Goal: Information Seeking & Learning: Learn about a topic

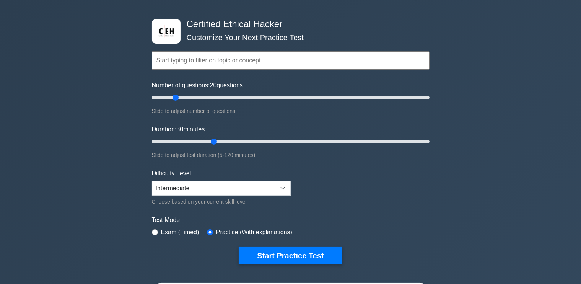
scroll to position [24, 0]
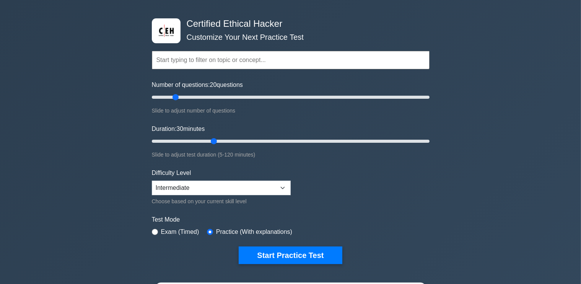
click at [193, 58] on input "text" at bounding box center [291, 60] width 278 height 18
type input "w"
click at [52, 82] on div "Certified Ethical Hacker Customize Your Next Practice Test Topics Introduction …" at bounding box center [290, 230] width 581 height 461
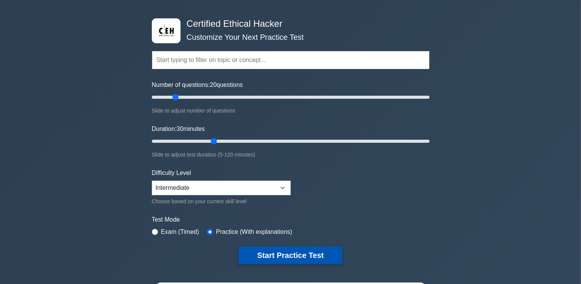
click at [258, 252] on button "Start Practice Test" at bounding box center [290, 255] width 103 height 18
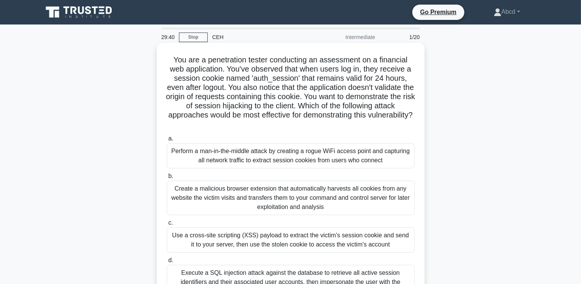
click at [243, 201] on div "Create a malicious browser extension that automatically harvests all cookies fr…" at bounding box center [291, 197] width 248 height 34
click at [167, 179] on input "b. Create a malicious browser extension that automatically harvests all cookies…" at bounding box center [167, 176] width 0 height 5
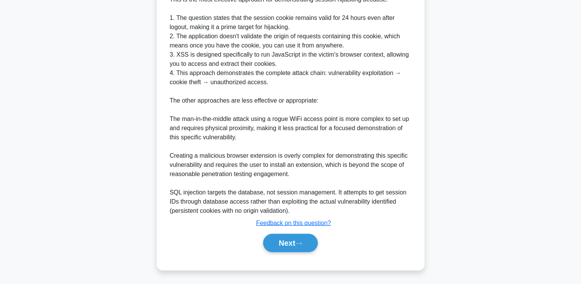
scroll to position [370, 0]
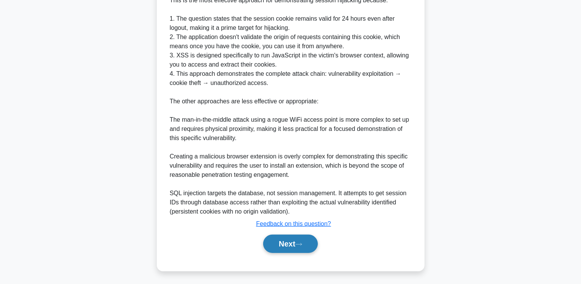
click at [278, 241] on button "Next" at bounding box center [290, 243] width 55 height 18
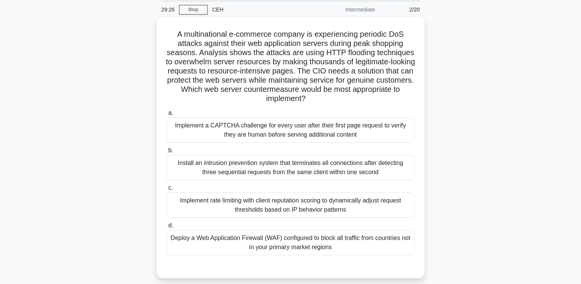
scroll to position [28, 0]
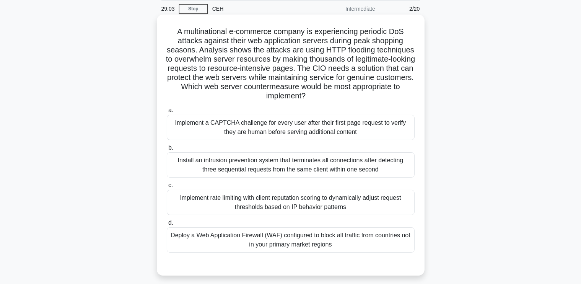
click at [252, 200] on div "Implement rate limiting with client reputation scoring to dynamically adjust re…" at bounding box center [291, 202] width 248 height 25
click at [167, 188] on input "c. Implement rate limiting with client reputation scoring to dynamically adjust…" at bounding box center [167, 185] width 0 height 5
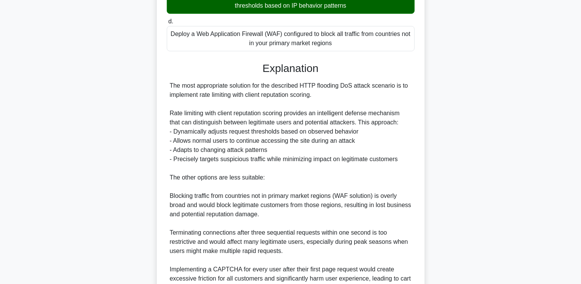
scroll to position [306, 0]
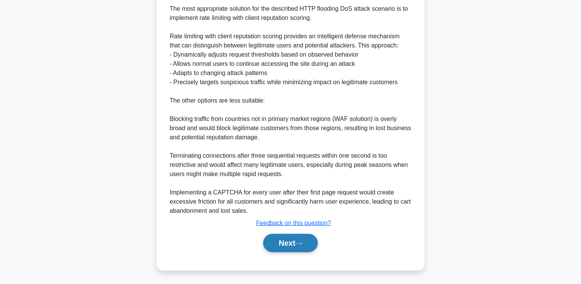
click at [274, 246] on button "Next" at bounding box center [290, 243] width 55 height 18
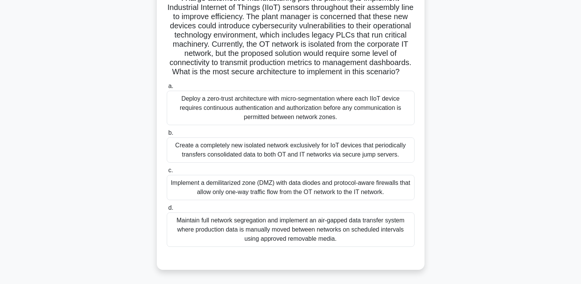
scroll to position [64, 0]
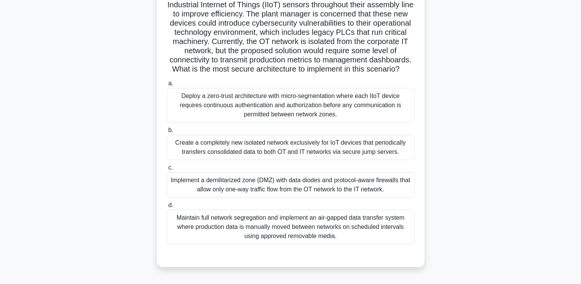
click at [302, 197] on div "Implement a demilitarized zone (DMZ) with data diodes and protocol-aware firewa…" at bounding box center [291, 184] width 248 height 25
click at [167, 170] on input "c. Implement a demilitarized zone (DMZ) with data diodes and protocol-aware fir…" at bounding box center [167, 167] width 0 height 5
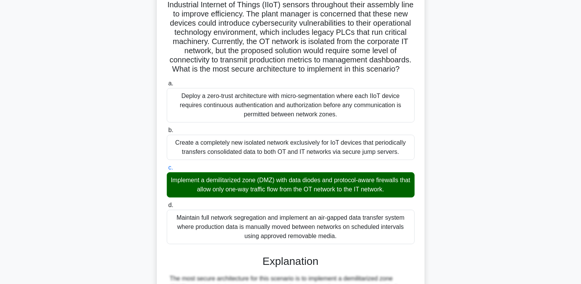
scroll to position [407, 0]
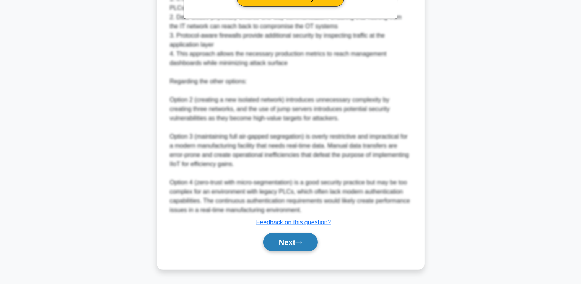
click at [285, 244] on button "Next" at bounding box center [290, 242] width 55 height 18
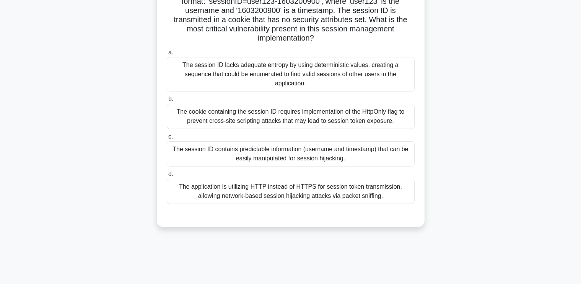
scroll to position [89, 0]
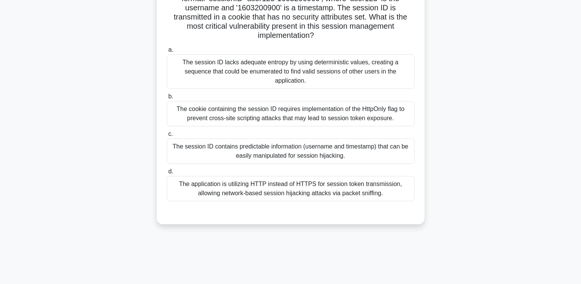
click at [314, 143] on div "The session ID contains predictable information (username and timestamp) that c…" at bounding box center [291, 150] width 248 height 25
click at [167, 136] on input "c. The session ID contains predictable information (username and timestamp) tha…" at bounding box center [167, 134] width 0 height 5
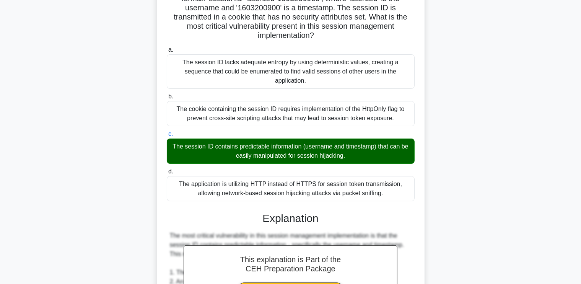
scroll to position [306, 0]
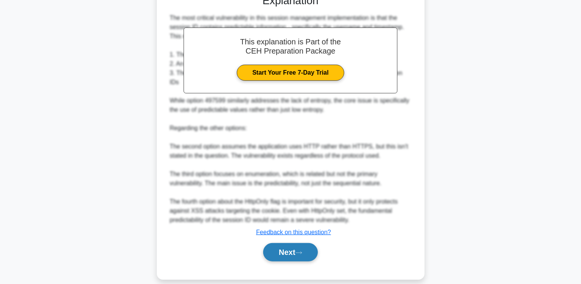
click at [284, 243] on button "Next" at bounding box center [290, 252] width 55 height 18
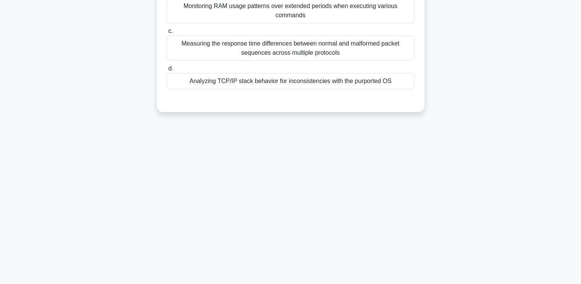
scroll to position [0, 0]
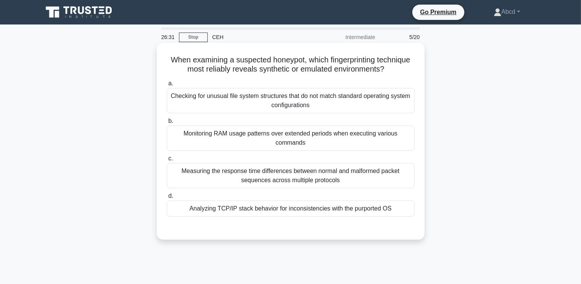
click at [301, 176] on div "Measuring the response time differences between normal and malformed packet seq…" at bounding box center [291, 175] width 248 height 25
click at [167, 161] on input "c. Measuring the response time differences between normal and malformed packet …" at bounding box center [167, 158] width 0 height 5
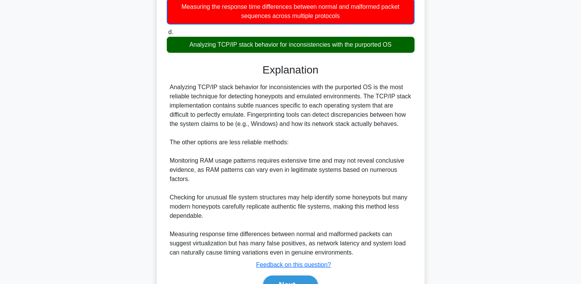
scroll to position [206, 0]
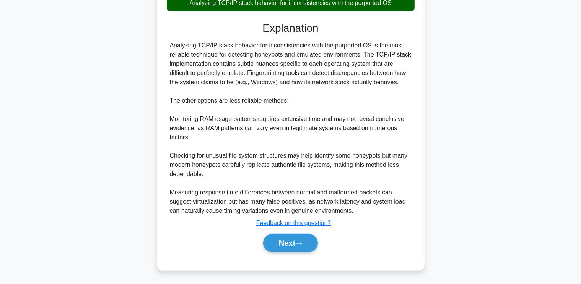
click at [287, 252] on div "Next" at bounding box center [291, 243] width 248 height 24
click at [286, 243] on button "Next" at bounding box center [290, 243] width 55 height 18
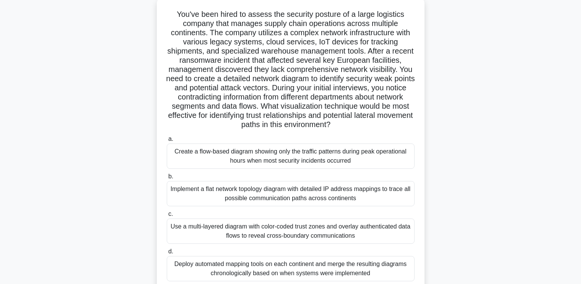
scroll to position [0, 0]
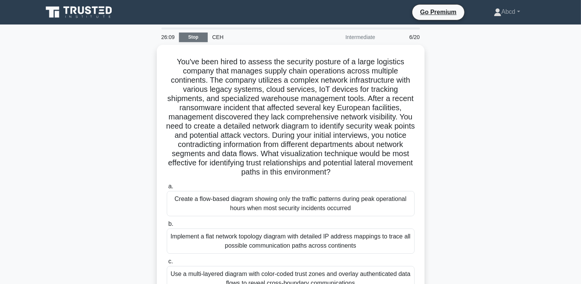
click at [196, 36] on link "Stop" at bounding box center [193, 37] width 29 height 10
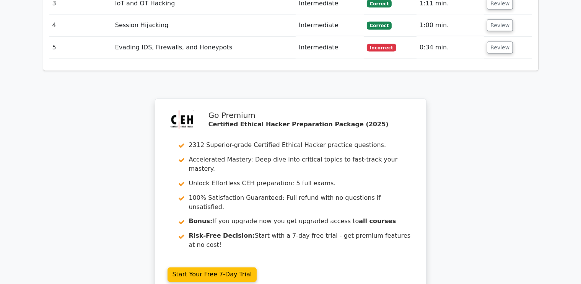
scroll to position [1307, 0]
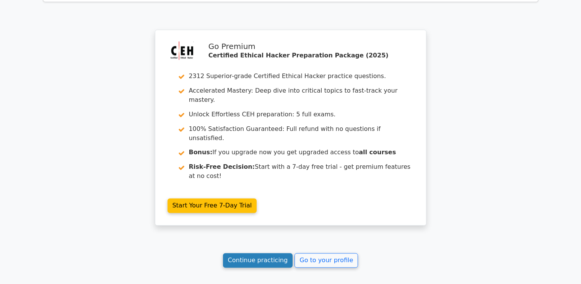
click at [268, 253] on link "Continue practicing" at bounding box center [258, 260] width 70 height 15
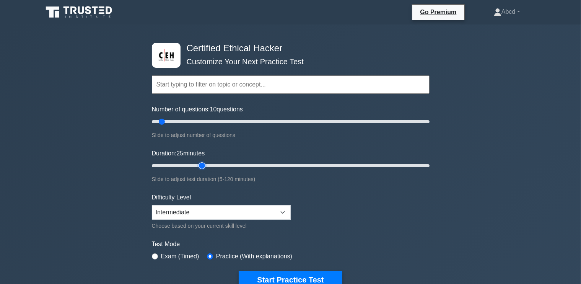
type input "25"
click at [205, 166] on input "Duration: 25 minutes" at bounding box center [291, 165] width 278 height 9
click at [188, 120] on input "Number of questions: 30 questions" at bounding box center [291, 121] width 278 height 9
type input "20"
click at [173, 120] on input "Number of questions: 30 questions" at bounding box center [291, 121] width 278 height 9
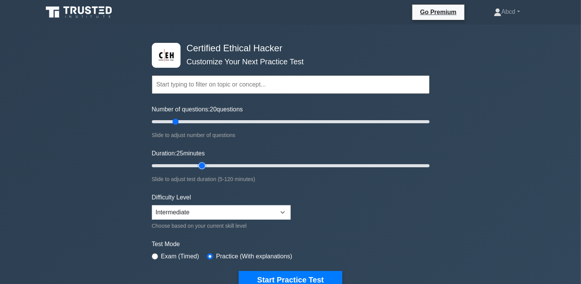
click at [208, 163] on input "Duration: 25 minutes" at bounding box center [291, 165] width 278 height 9
type input "30"
click at [212, 164] on input "Duration: 30 minutes" at bounding box center [291, 165] width 278 height 9
click at [206, 212] on select "Beginner Intermediate Expert" at bounding box center [221, 212] width 139 height 15
click at [152, 205] on select "Beginner Intermediate Expert" at bounding box center [221, 212] width 139 height 15
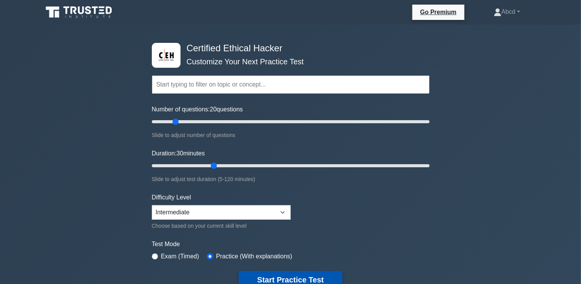
click at [277, 273] on button "Start Practice Test" at bounding box center [290, 280] width 103 height 18
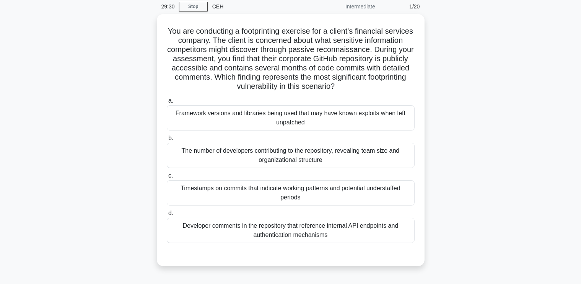
scroll to position [30, 0]
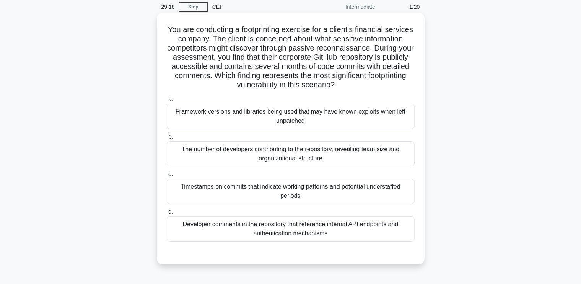
click at [325, 117] on div "Framework versions and libraries being used that may have known exploits when l…" at bounding box center [291, 116] width 248 height 25
click at [167, 102] on input "a. Framework versions and libraries being used that may have known exploits whe…" at bounding box center [167, 99] width 0 height 5
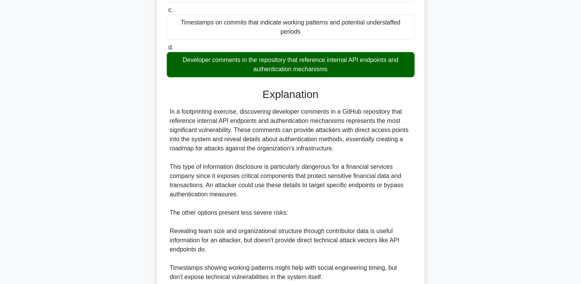
scroll to position [307, 0]
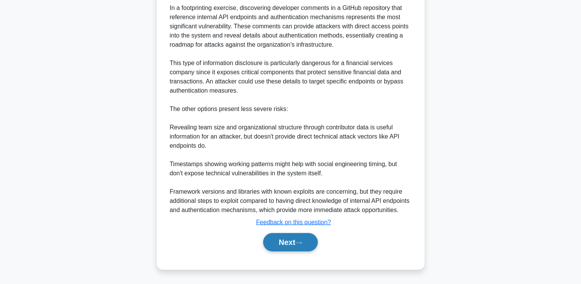
click at [270, 240] on button "Next" at bounding box center [290, 242] width 55 height 18
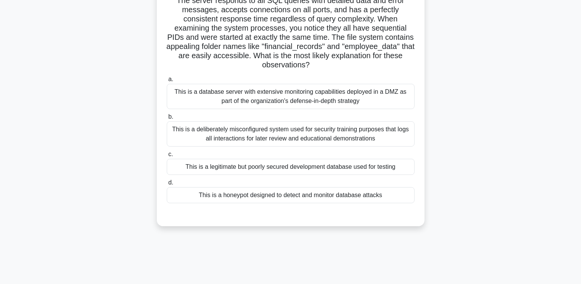
scroll to position [78, 0]
click at [329, 133] on div "This is a deliberately misconfigured system used for security training purposes…" at bounding box center [291, 133] width 248 height 25
click at [167, 119] on input "b. This is a deliberately misconfigured system used for security training purpo…" at bounding box center [167, 116] width 0 height 5
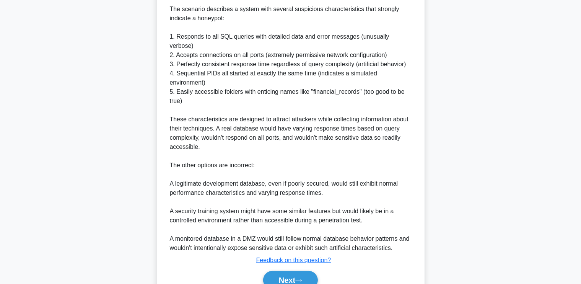
scroll to position [353, 0]
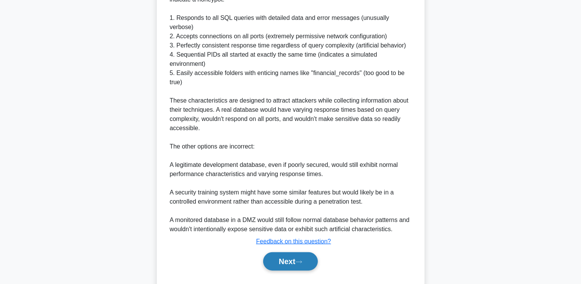
click at [291, 252] on button "Next" at bounding box center [290, 261] width 55 height 18
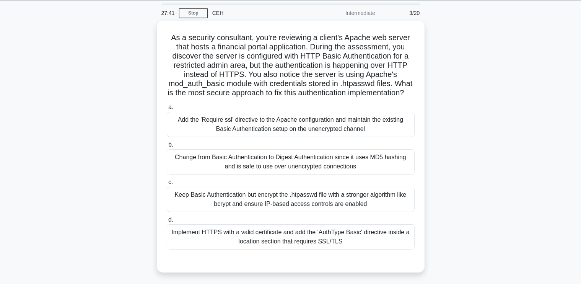
scroll to position [25, 0]
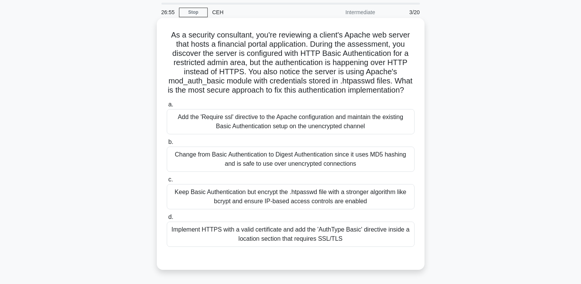
click at [294, 247] on div "Implement HTTPS with a valid certificate and add the 'AuthType Basic' directive…" at bounding box center [291, 233] width 248 height 25
click at [167, 219] on input "d. Implement HTTPS with a valid certificate and add the 'AuthType Basic' direct…" at bounding box center [167, 216] width 0 height 5
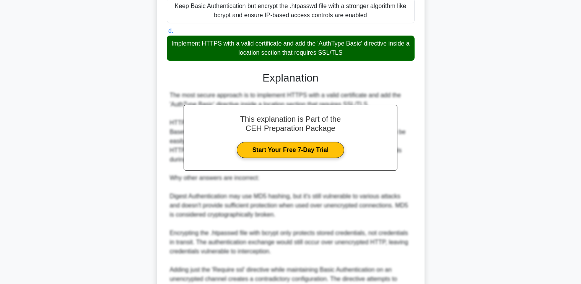
scroll to position [297, 0]
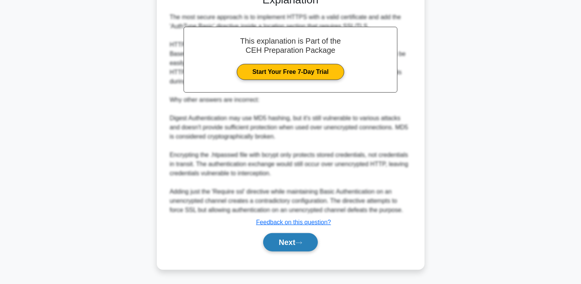
click at [282, 244] on button "Next" at bounding box center [290, 242] width 55 height 18
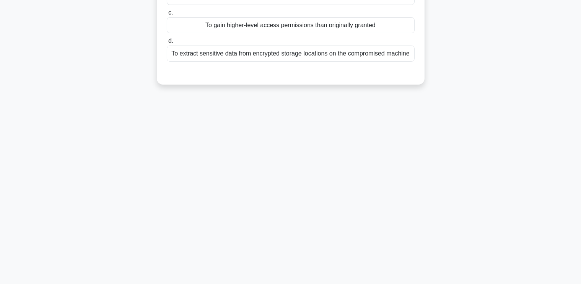
scroll to position [0, 0]
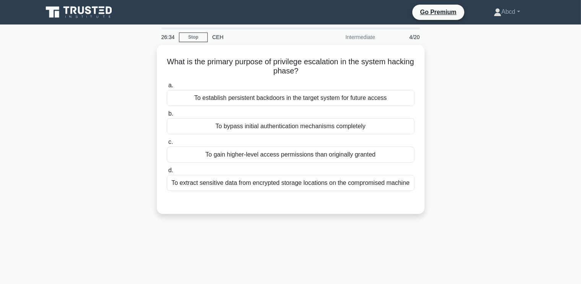
click at [388, 150] on div "To gain higher-level access permissions than originally granted" at bounding box center [291, 154] width 248 height 16
click at [167, 144] on input "c. To gain higher-level access permissions than originally granted" at bounding box center [167, 142] width 0 height 5
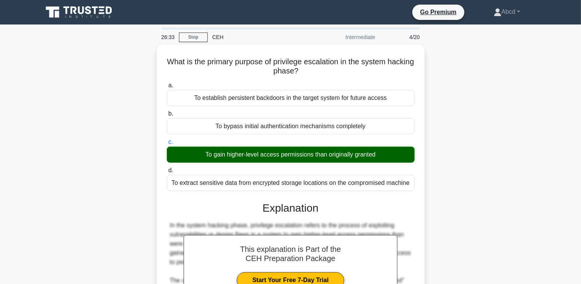
scroll to position [205, 0]
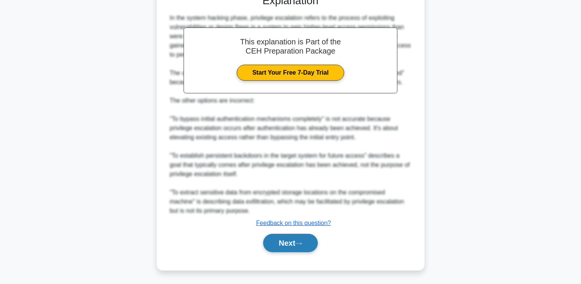
click at [294, 247] on button "Next" at bounding box center [290, 243] width 55 height 18
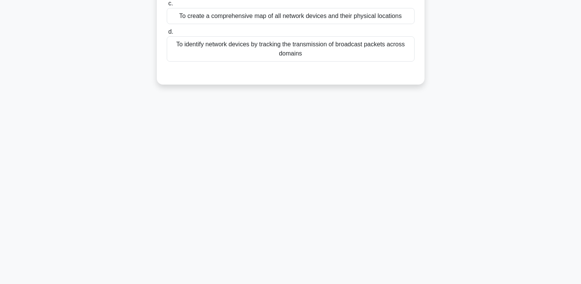
scroll to position [0, 0]
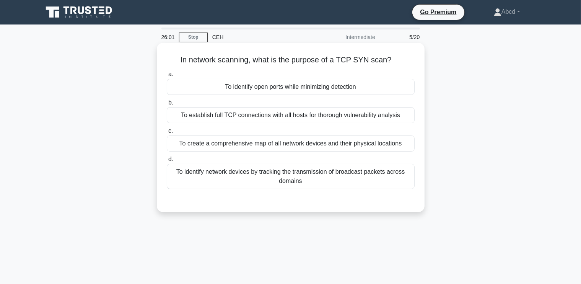
drag, startPoint x: 173, startPoint y: 59, endPoint x: 328, endPoint y: 188, distance: 201.5
click at [328, 188] on div "In network scanning, what is the purpose of a TCP SYN scan? .spinner_0XTQ{trans…" at bounding box center [290, 127] width 261 height 163
copy div "In network scanning, what is the purpose of a TCP SYN scan? .spinner_0XTQ{trans…"
click at [278, 87] on div "To identify open ports while minimizing detection" at bounding box center [291, 87] width 248 height 16
click at [167, 77] on input "a. To identify open ports while minimizing detection" at bounding box center [167, 74] width 0 height 5
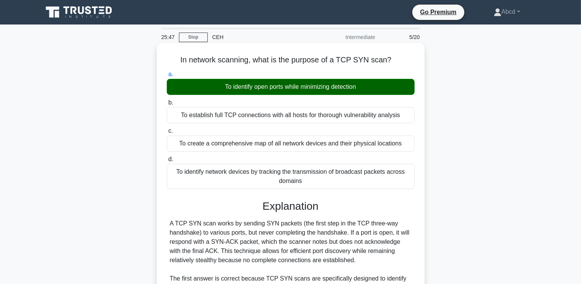
scroll to position [159, 0]
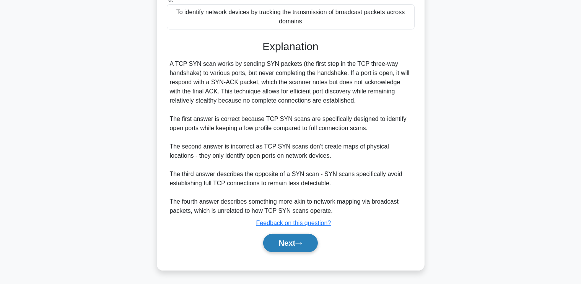
click at [294, 239] on button "Next" at bounding box center [290, 243] width 55 height 18
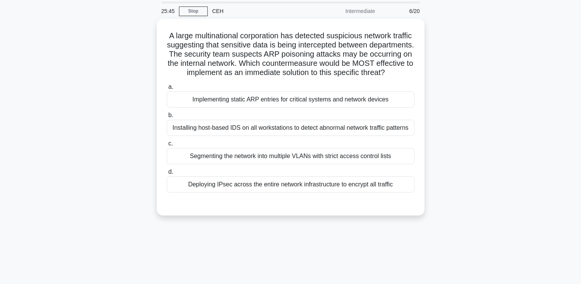
scroll to position [0, 0]
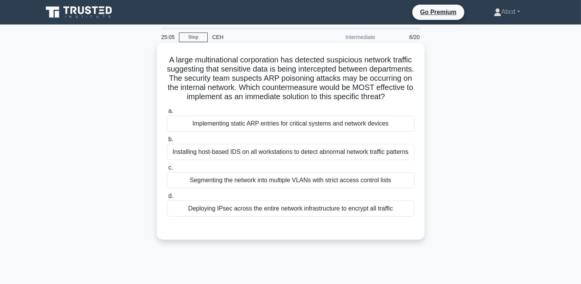
click at [228, 188] on div "Segmenting the network into multiple VLANs with strict access control lists" at bounding box center [291, 180] width 248 height 16
click at [167, 170] on input "c. Segmenting the network into multiple VLANs with strict access control lists" at bounding box center [167, 167] width 0 height 5
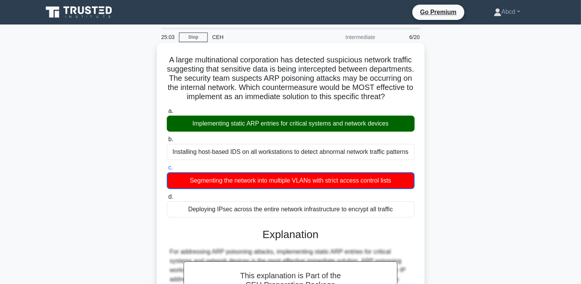
click at [287, 132] on div "Implementing static ARP entries for critical systems and network devices" at bounding box center [291, 123] width 248 height 16
click at [167, 114] on input "a. Implementing static ARP entries for critical systems and network devices" at bounding box center [167, 111] width 0 height 5
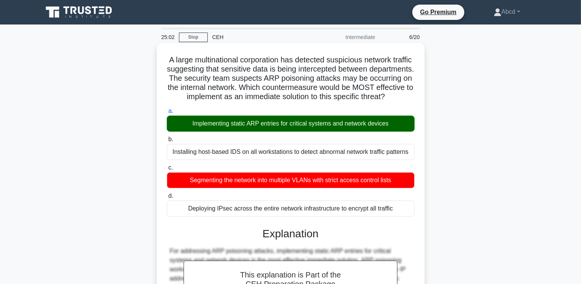
click at [287, 132] on div "Implementing static ARP entries for critical systems and network devices" at bounding box center [291, 123] width 248 height 16
click at [167, 114] on input "a. Implementing static ARP entries for critical systems and network devices" at bounding box center [167, 111] width 0 height 5
click at [287, 132] on div "Implementing static ARP entries for critical systems and network devices" at bounding box center [291, 123] width 248 height 16
click at [167, 114] on input "a. Implementing static ARP entries for critical systems and network devices" at bounding box center [167, 111] width 0 height 5
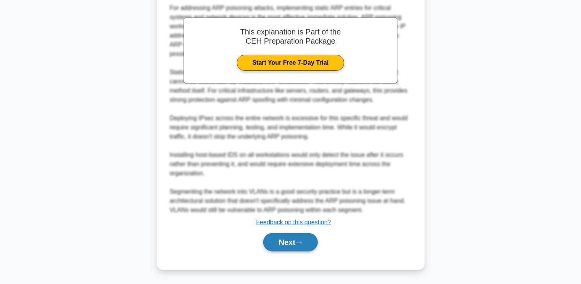
click at [288, 238] on button "Next" at bounding box center [290, 242] width 55 height 18
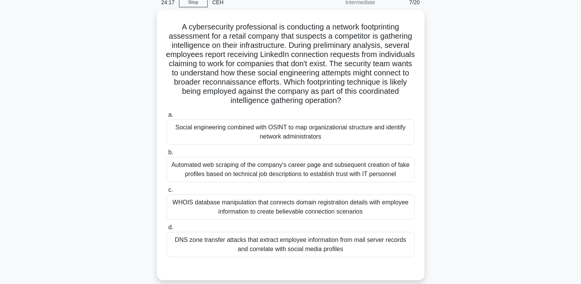
scroll to position [34, 0]
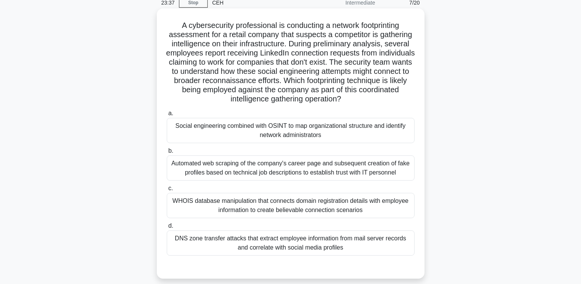
drag, startPoint x: 175, startPoint y: 21, endPoint x: 360, endPoint y: 251, distance: 295.2
click at [360, 251] on div "A cybersecurity professional is conducting a network footprinting assessment fo…" at bounding box center [290, 143] width 261 height 264
copy div "A cybersecurity professional is conducting a network footprinting assessment fo…"
click at [278, 127] on div "Social engineering combined with OSINT to map organizational structure and iden…" at bounding box center [291, 130] width 248 height 25
click at [167, 116] on input "a. Social engineering combined with OSINT to map organizational structure and i…" at bounding box center [167, 113] width 0 height 5
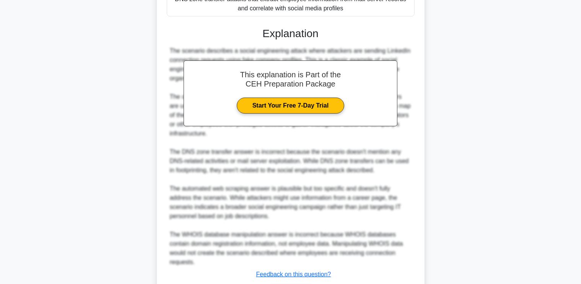
scroll to position [315, 0]
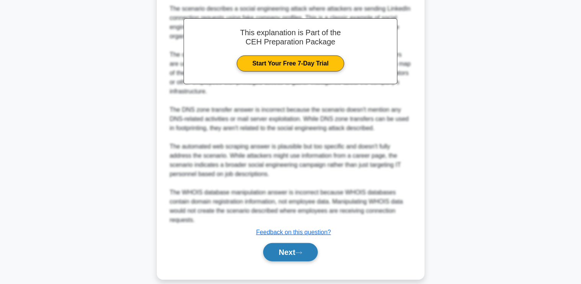
click at [286, 245] on button "Next" at bounding box center [290, 252] width 55 height 18
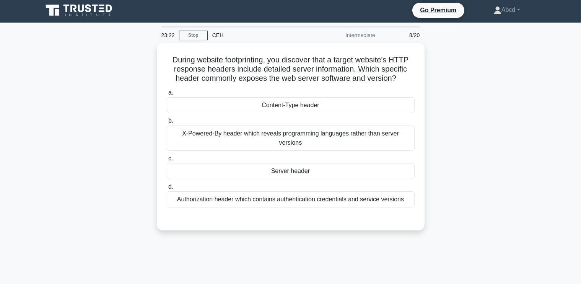
scroll to position [0, 0]
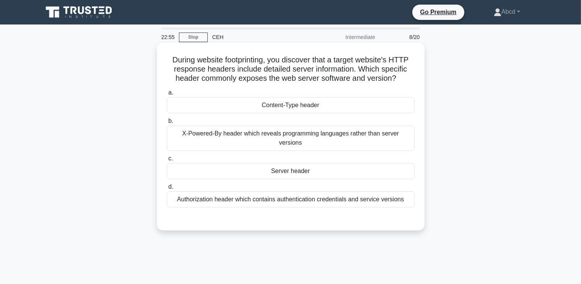
drag, startPoint x: 167, startPoint y: 60, endPoint x: 406, endPoint y: 191, distance: 272.4
click at [406, 191] on div "During website footprinting, you discover that a target website's HTTP response…" at bounding box center [290, 136] width 261 height 181
copy div "During website footprinting, you discover that a target website's HTTP response…"
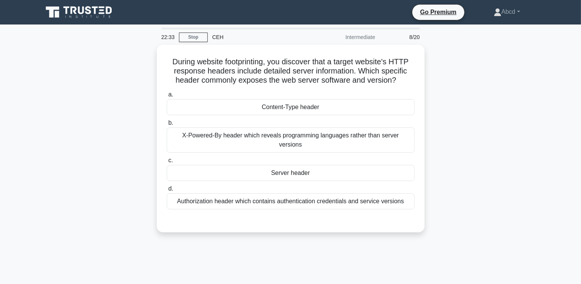
click at [109, 116] on div "During website footprinting, you discover that a target website's HTTP response…" at bounding box center [290, 143] width 505 height 196
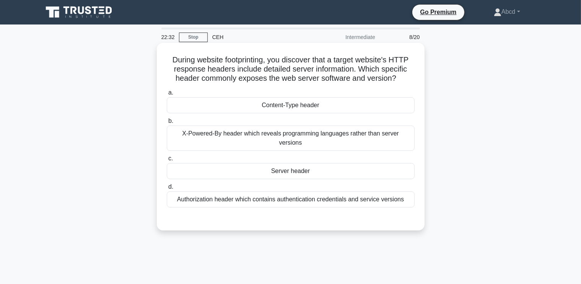
click at [229, 166] on div "Server header" at bounding box center [291, 171] width 248 height 16
click at [167, 161] on input "c. Server header" at bounding box center [167, 158] width 0 height 5
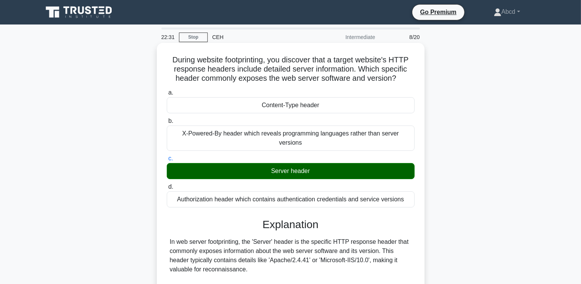
scroll to position [150, 0]
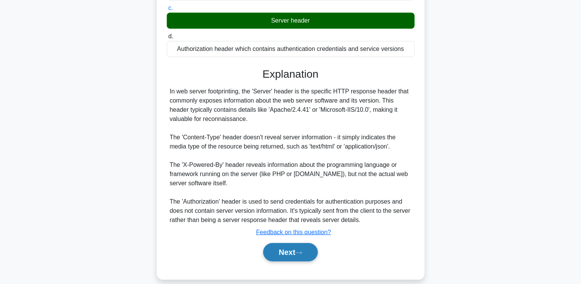
click at [288, 244] on button "Next" at bounding box center [290, 252] width 55 height 18
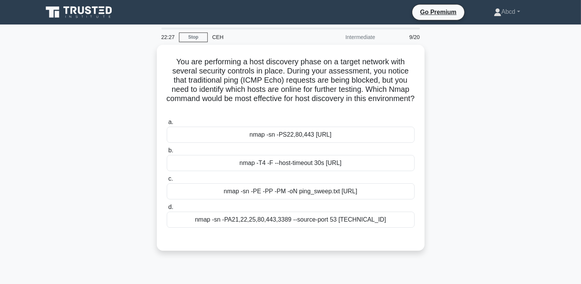
scroll to position [0, 0]
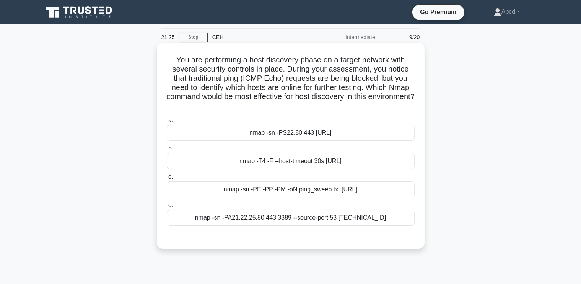
click at [322, 133] on div "nmap -sn -PS22,80,443 192.168.1.0/24" at bounding box center [291, 133] width 248 height 16
click at [167, 123] on input "a. nmap -sn -PS22,80,443 192.168.1.0/24" at bounding box center [167, 120] width 0 height 5
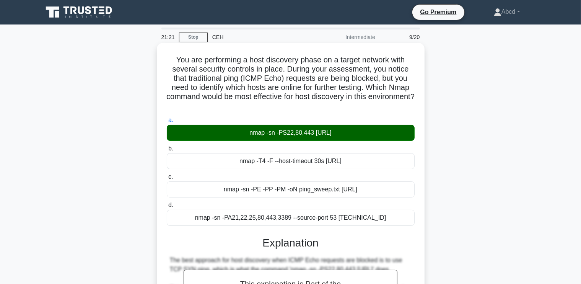
drag, startPoint x: 173, startPoint y: 56, endPoint x: 389, endPoint y: 211, distance: 265.8
click at [389, 211] on div "You are performing a host discovery phase on a target network with several secu…" at bounding box center [290, 263] width 261 height 435
copy div "You are performing a host discovery phase on a target network with several secu…"
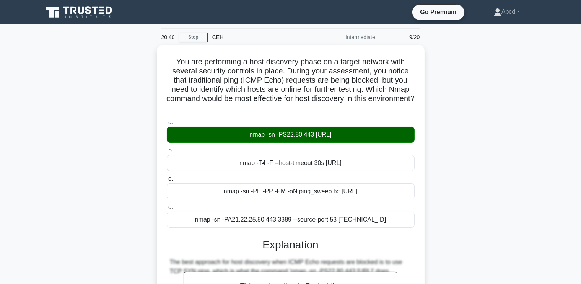
click at [119, 139] on div "You are performing a host discovery phase on a target network with several secu…" at bounding box center [290, 270] width 505 height 451
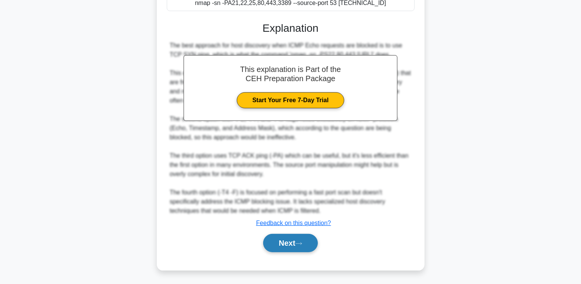
click at [275, 240] on button "Next" at bounding box center [290, 243] width 55 height 18
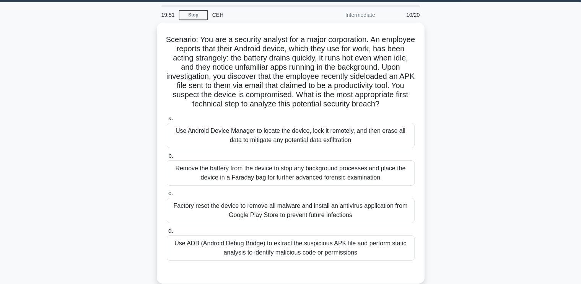
scroll to position [22, 0]
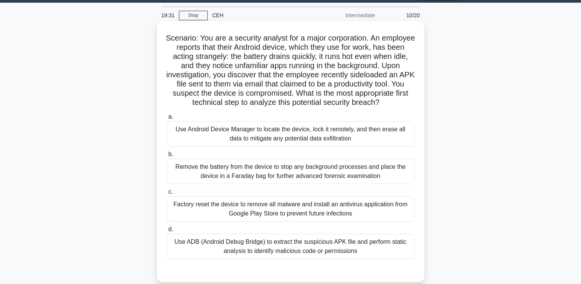
drag, startPoint x: 177, startPoint y: 35, endPoint x: 361, endPoint y: 267, distance: 296.3
click at [361, 267] on div "Scenario: You are a security analyst for a major corporation. An employee repor…" at bounding box center [290, 151] width 261 height 255
copy div "Scenario: You are a security analyst for a major corporation. An employee repor…"
click at [202, 253] on div "Use ADB (Android Debug Bridge) to extract the suspicious APK file and perform s…" at bounding box center [291, 246] width 248 height 25
click at [167, 232] on input "d. Use ADB (Android Debug Bridge) to extract the suspicious APK file and perfor…" at bounding box center [167, 229] width 0 height 5
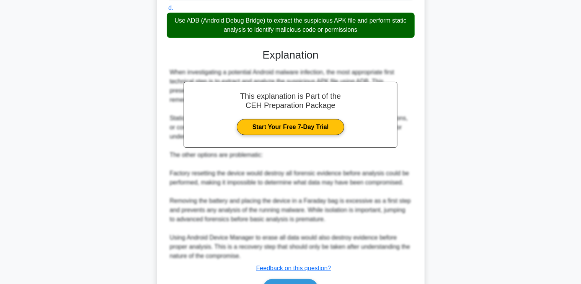
scroll to position [288, 0]
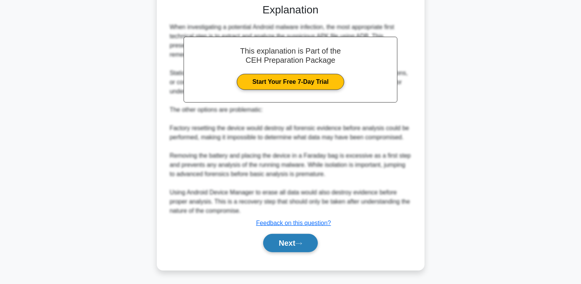
click at [287, 237] on button "Next" at bounding box center [290, 243] width 55 height 18
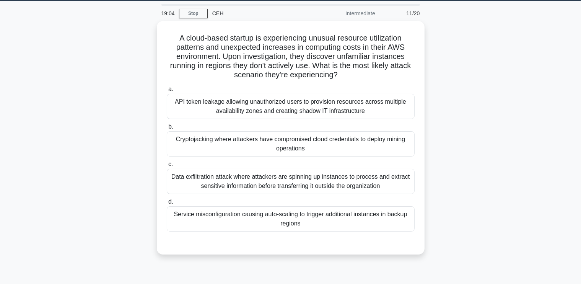
scroll to position [23, 0]
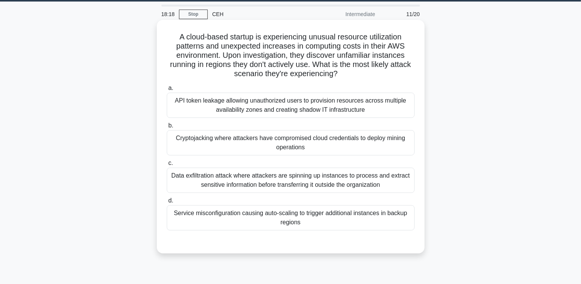
click at [232, 107] on div "API token leakage allowing unauthorized users to provision resources across mul…" at bounding box center [291, 105] width 248 height 25
click at [167, 91] on input "a. API token leakage allowing unauthorized users to provision resources across …" at bounding box center [167, 88] width 0 height 5
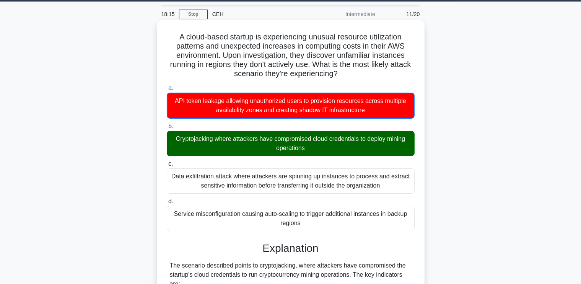
click at [238, 149] on div "Cryptojacking where attackers have compromised cloud credentials to deploy mini…" at bounding box center [291, 143] width 248 height 25
click at [167, 129] on input "b. Cryptojacking where attackers have compromised cloud credentials to deploy m…" at bounding box center [167, 126] width 0 height 5
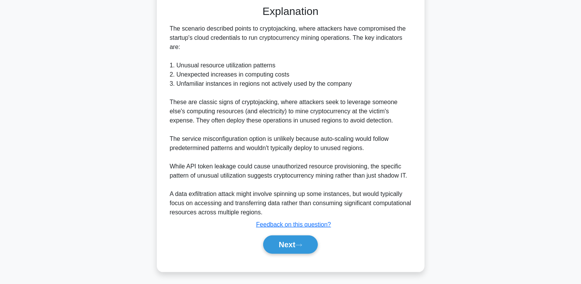
scroll to position [260, 0]
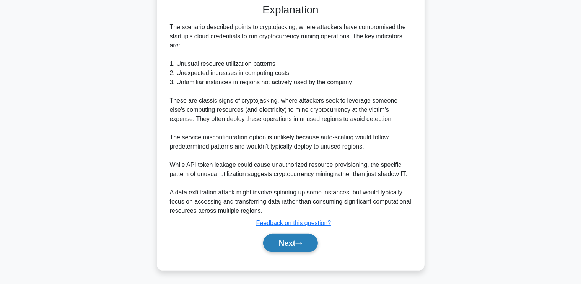
click at [273, 243] on button "Next" at bounding box center [290, 243] width 55 height 18
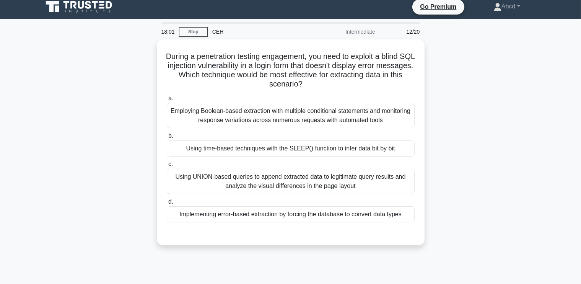
scroll to position [0, 0]
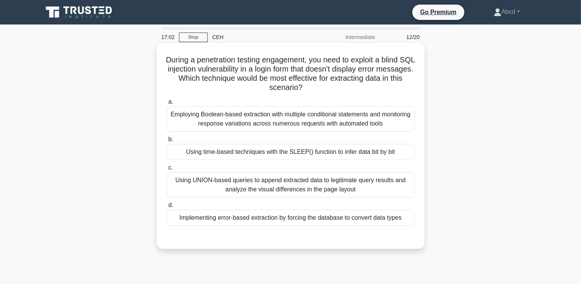
click at [333, 175] on div "Using UNION-based queries to append extracted data to legitimate query results …" at bounding box center [291, 184] width 248 height 25
click at [167, 170] on input "c. Using UNION-based queries to append extracted data to legitimate query resul…" at bounding box center [167, 167] width 0 height 5
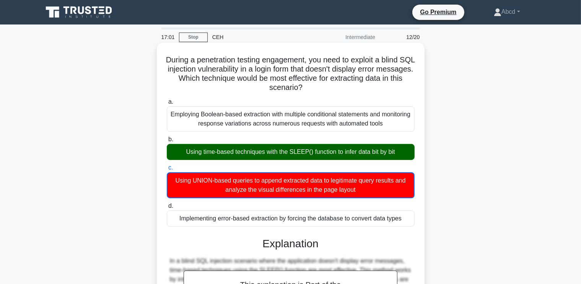
scroll to position [215, 0]
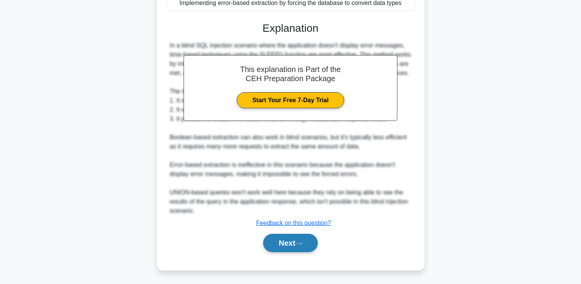
click at [274, 250] on button "Next" at bounding box center [290, 243] width 55 height 18
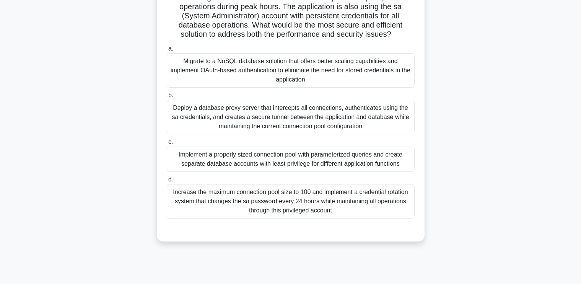
scroll to position [100, 0]
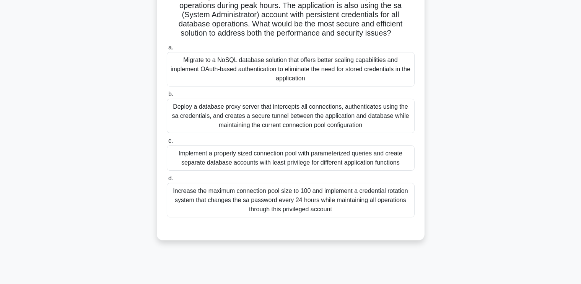
click at [376, 163] on div "Implement a properly sized connection pool with parameterized queries and creat…" at bounding box center [291, 157] width 248 height 25
click at [167, 143] on input "c. Implement a properly sized connection pool with parameterized queries and cr…" at bounding box center [167, 140] width 0 height 5
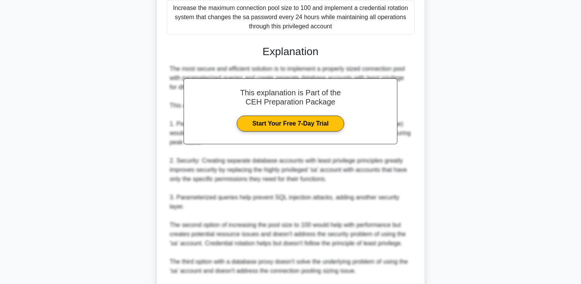
scroll to position [389, 0]
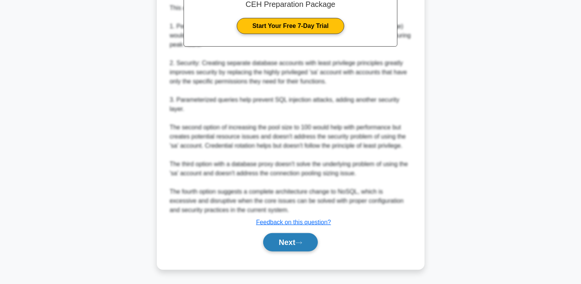
click at [299, 239] on button "Next" at bounding box center [290, 242] width 55 height 18
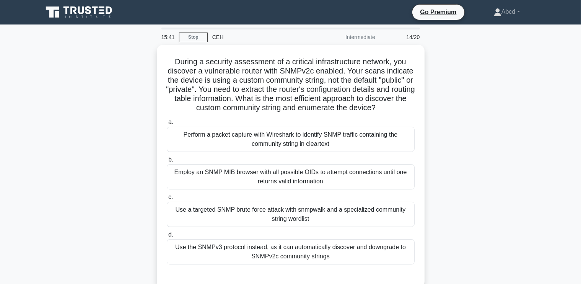
scroll to position [24, 0]
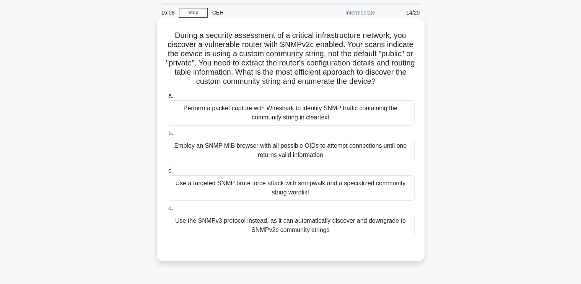
click at [316, 227] on div "Use the SNMPv3 protocol instead, as it can automatically discover and downgrade…" at bounding box center [291, 225] width 248 height 25
click at [167, 211] on input "d. Use the SNMPv3 protocol instead, as it can automatically discover and downgr…" at bounding box center [167, 208] width 0 height 5
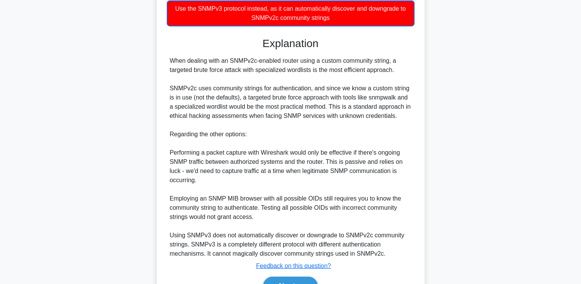
scroll to position [279, 0]
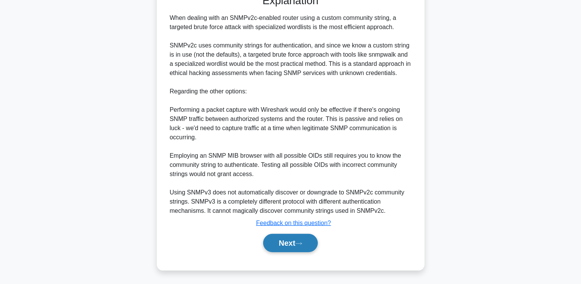
click at [292, 237] on button "Next" at bounding box center [290, 243] width 55 height 18
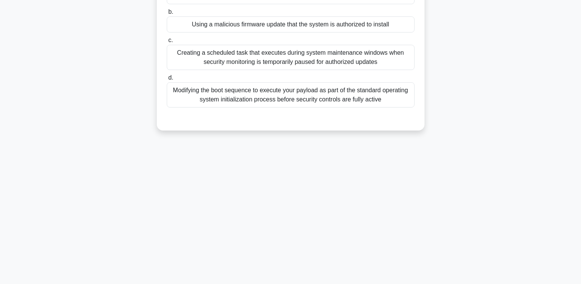
scroll to position [0, 0]
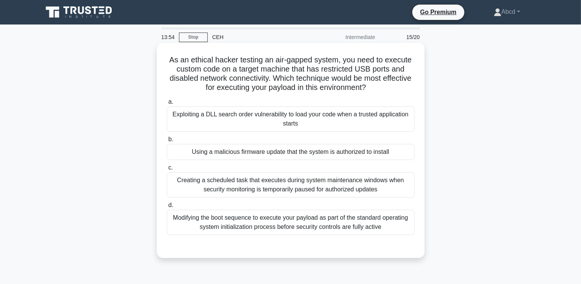
click at [270, 151] on div "Using a malicious firmware update that the system is authorized to install" at bounding box center [291, 152] width 248 height 16
click at [167, 142] on input "b. Using a malicious firmware update that the system is authorized to install" at bounding box center [167, 139] width 0 height 5
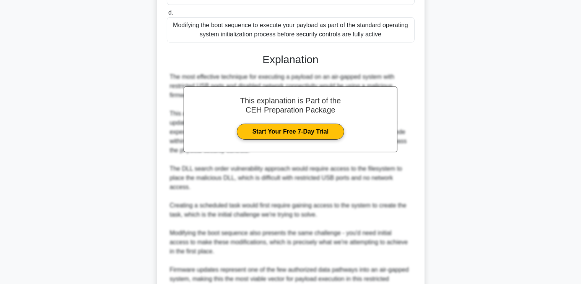
scroll to position [270, 0]
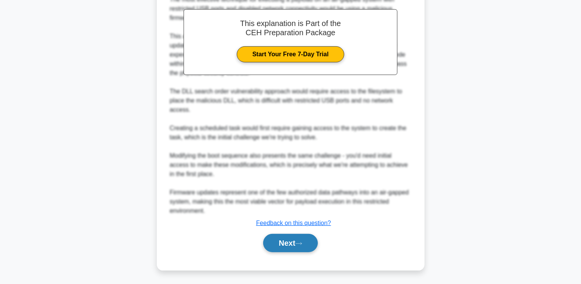
click at [281, 238] on button "Next" at bounding box center [290, 243] width 55 height 18
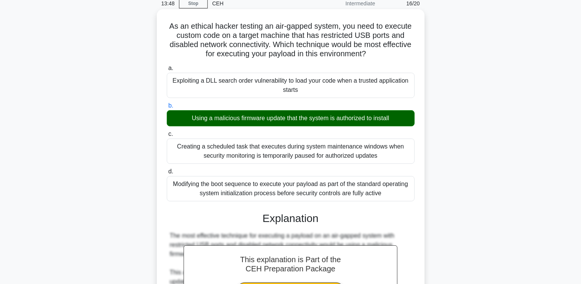
scroll to position [0, 0]
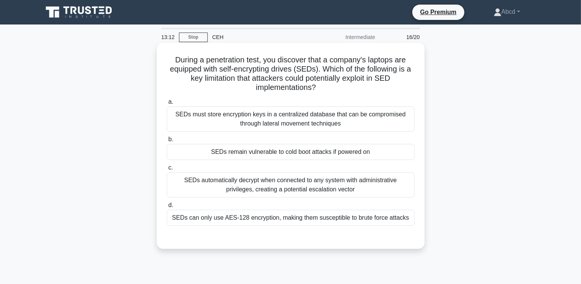
click at [168, 57] on h5 "During a penetration test, you discover that a company's laptops are equipped w…" at bounding box center [290, 73] width 249 height 37
drag, startPoint x: 408, startPoint y: 216, endPoint x: 162, endPoint y: 56, distance: 293.9
click at [162, 56] on div "During a penetration test, you discover that a company's laptops are equipped w…" at bounding box center [290, 146] width 261 height 200
copy div "During a penetration test, you discover that a company's laptops are equipped w…"
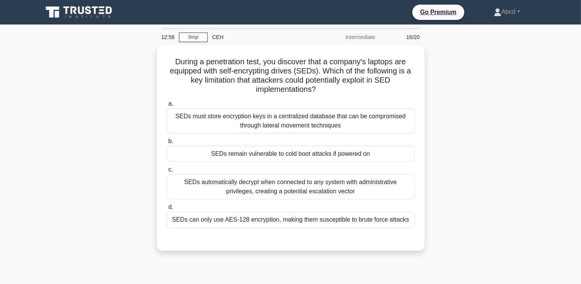
click at [104, 156] on div "During a penetration test, you discover that a company's laptops are equipped w…" at bounding box center [290, 152] width 505 height 215
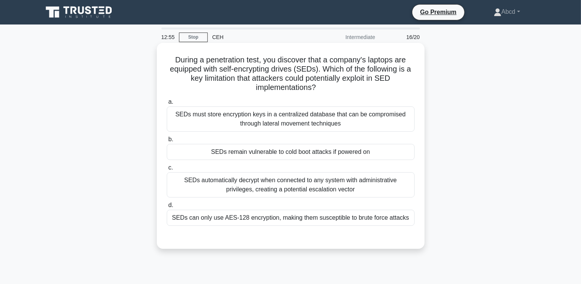
click at [258, 150] on div "SEDs remain vulnerable to cold boot attacks if powered on" at bounding box center [291, 152] width 248 height 16
click at [167, 142] on input "b. SEDs remain vulnerable to cold boot attacks if powered on" at bounding box center [167, 139] width 0 height 5
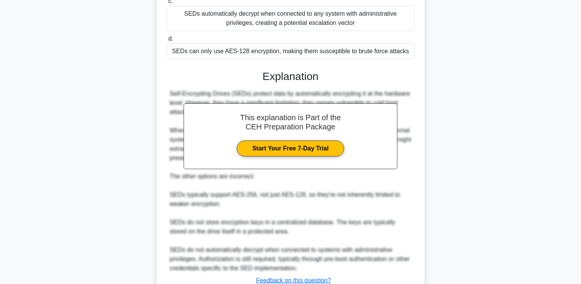
scroll to position [224, 0]
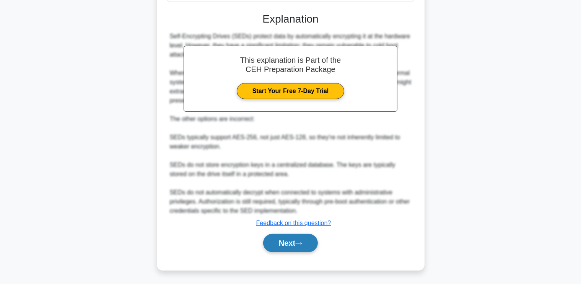
click at [280, 238] on button "Next" at bounding box center [290, 243] width 55 height 18
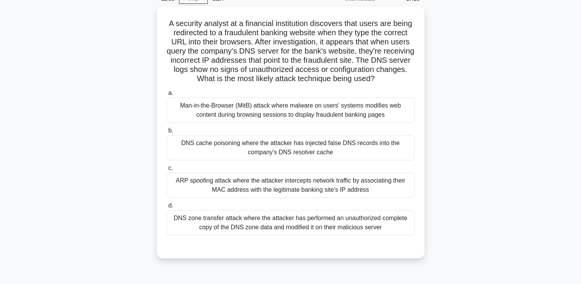
scroll to position [42, 0]
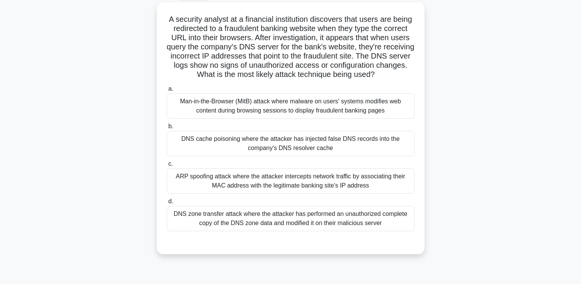
click at [364, 192] on div "ARP spoofing attack where the attacker intercepts network traffic by associatin…" at bounding box center [291, 180] width 248 height 25
click at [167, 166] on input "c. ARP spoofing attack where the attacker intercepts network traffic by associa…" at bounding box center [167, 163] width 0 height 5
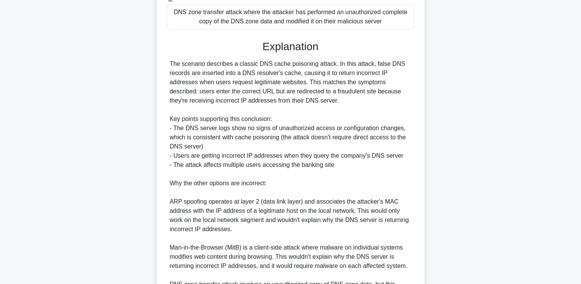
scroll to position [353, 0]
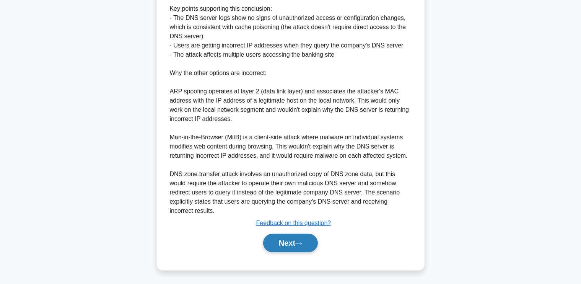
click at [283, 241] on button "Next" at bounding box center [290, 243] width 55 height 18
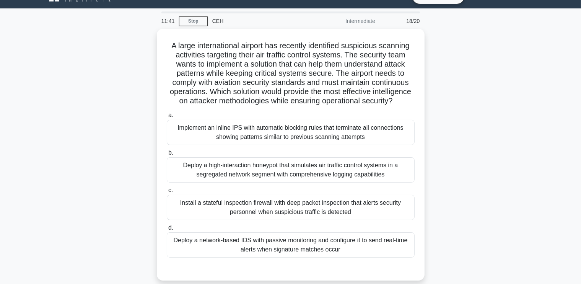
scroll to position [18, 0]
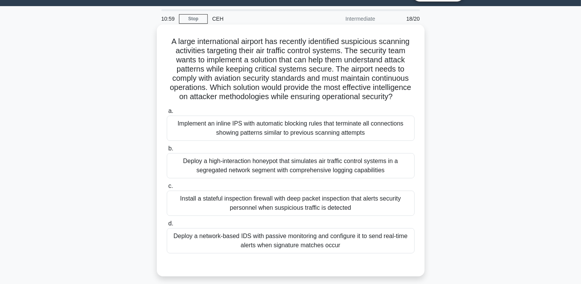
click at [310, 173] on div "Deploy a high-interaction honeypot that simulates air traffic control systems i…" at bounding box center [291, 165] width 248 height 25
click at [167, 151] on input "b. Deploy a high-interaction honeypot that simulates air traffic control system…" at bounding box center [167, 148] width 0 height 5
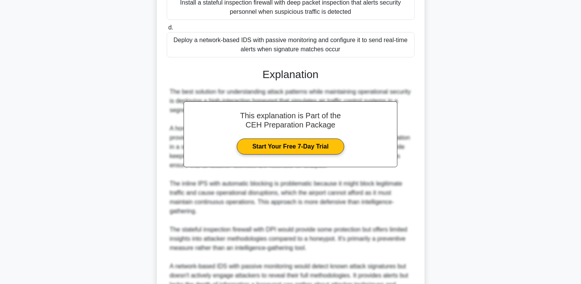
scroll to position [306, 0]
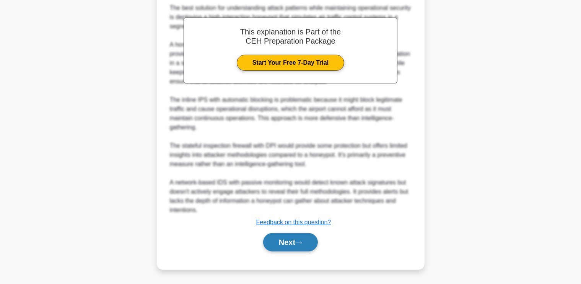
click at [289, 239] on button "Next" at bounding box center [290, 242] width 55 height 18
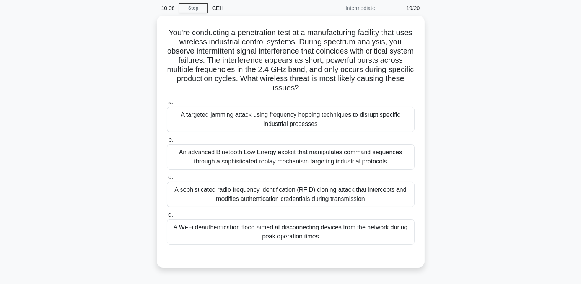
scroll to position [29, 0]
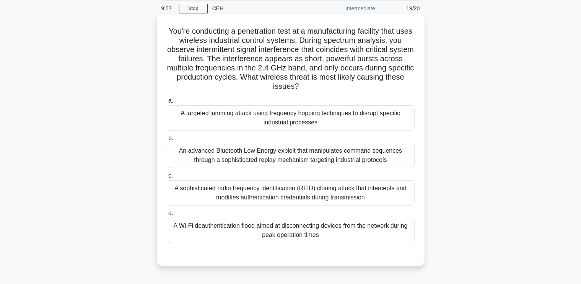
click at [380, 121] on div "A targeted jamming attack using frequency hopping techniques to disrupt specifi…" at bounding box center [291, 117] width 248 height 25
click at [167, 103] on input "a. A targeted jamming attack using frequency hopping techniques to disrupt spec…" at bounding box center [167, 100] width 0 height 5
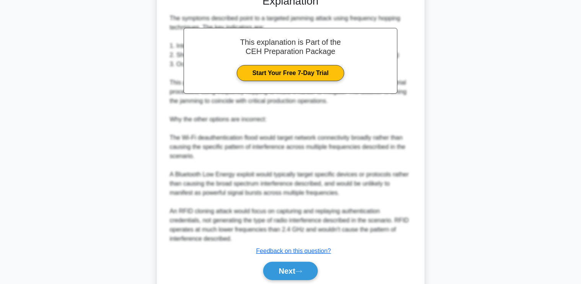
scroll to position [315, 0]
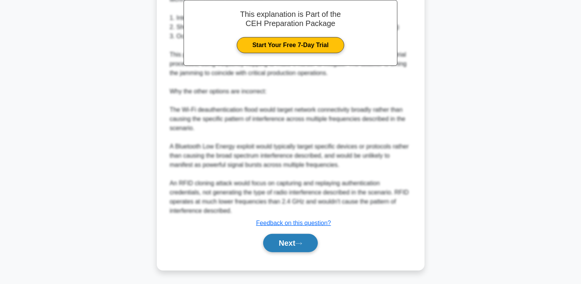
click at [301, 241] on icon at bounding box center [298, 243] width 7 height 4
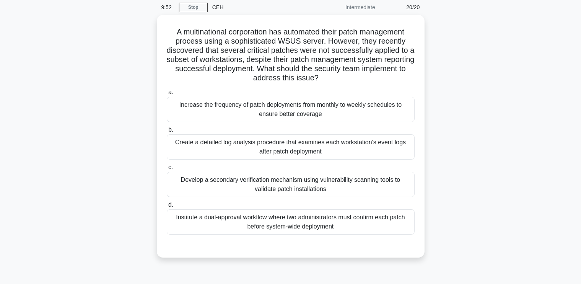
scroll to position [31, 0]
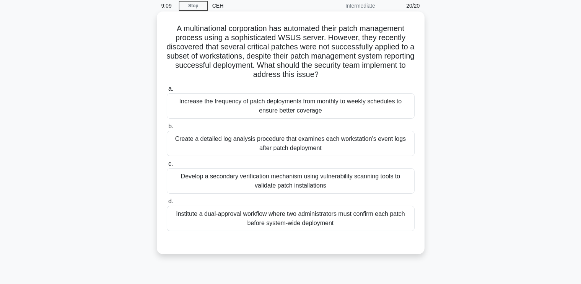
click at [388, 138] on div "Create a detailed log analysis procedure that examines each workstation's event…" at bounding box center [291, 143] width 248 height 25
click at [167, 129] on input "b. Create a detailed log analysis procedure that examines each workstation's ev…" at bounding box center [167, 126] width 0 height 5
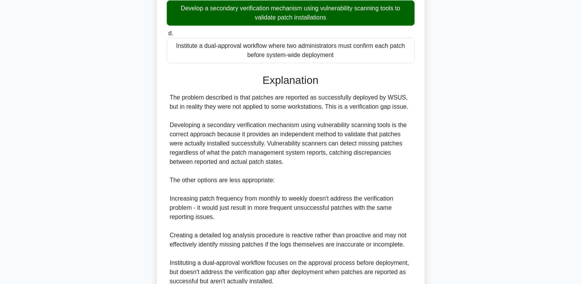
scroll to position [270, 0]
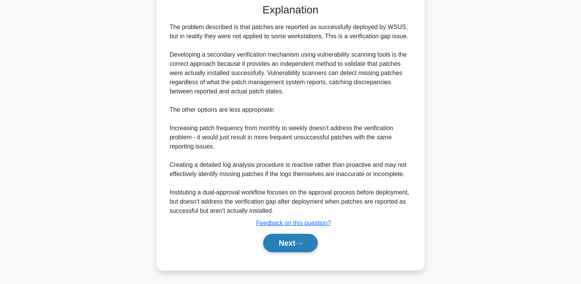
click at [277, 245] on button "Next" at bounding box center [290, 243] width 55 height 18
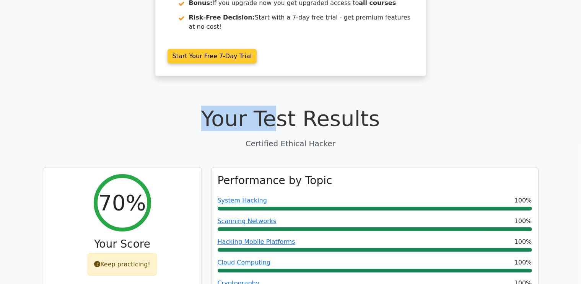
scroll to position [160, 0]
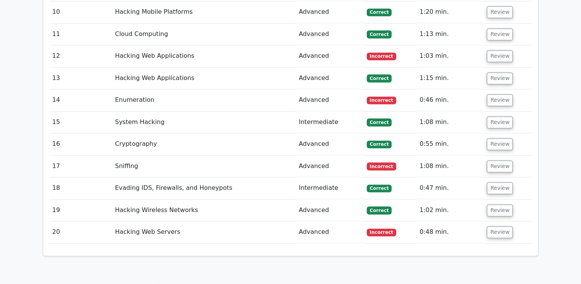
scroll to position [1464, 0]
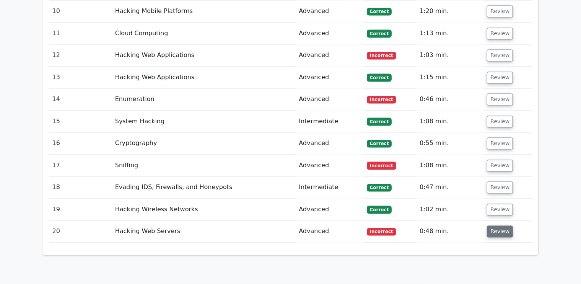
click at [499, 225] on button "Review" at bounding box center [500, 231] width 26 height 12
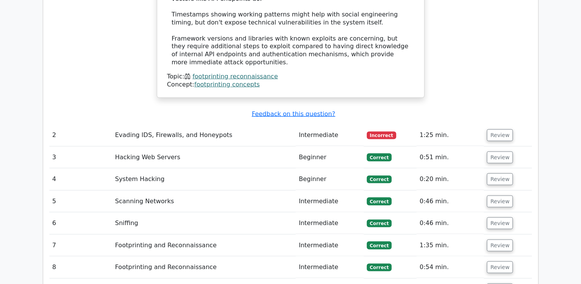
scroll to position [1168, 0]
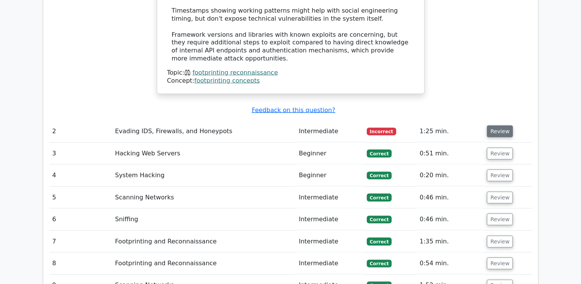
click at [498, 125] on button "Review" at bounding box center [500, 131] width 26 height 12
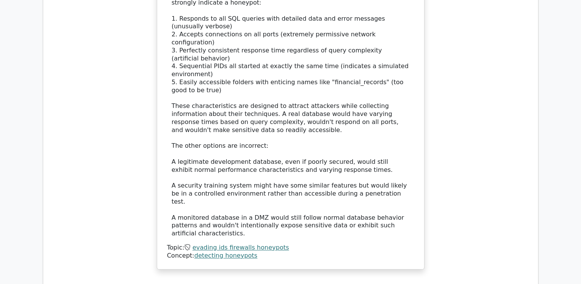
scroll to position [1636, 0]
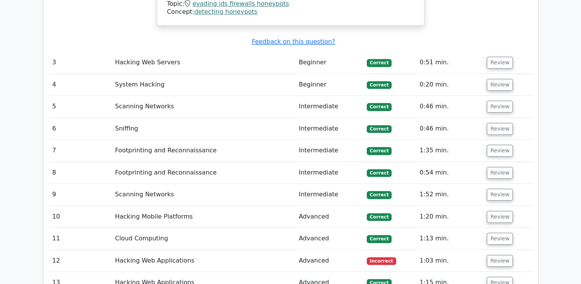
scroll to position [1933, 0]
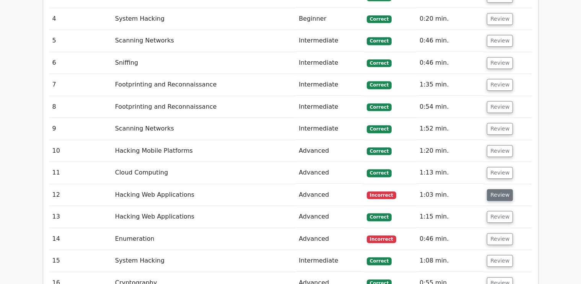
click at [492, 189] on button "Review" at bounding box center [500, 195] width 26 height 12
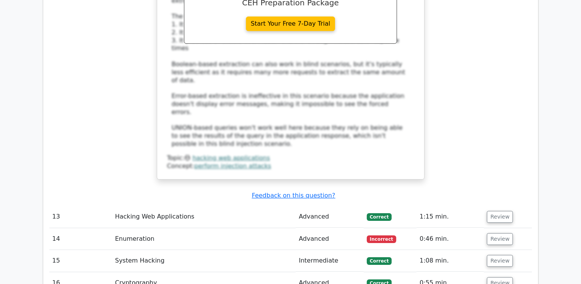
scroll to position [2390, 0]
click at [492, 232] on button "Review" at bounding box center [500, 238] width 26 height 12
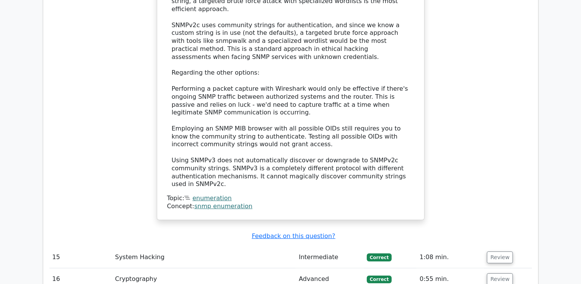
scroll to position [2893, 0]
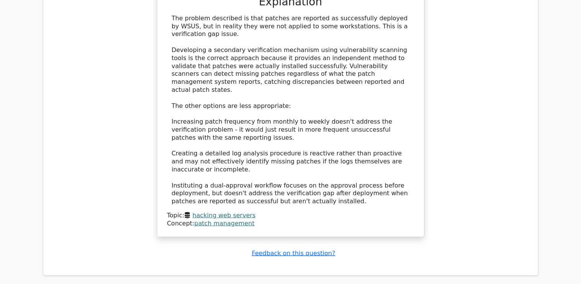
scroll to position [4063, 0]
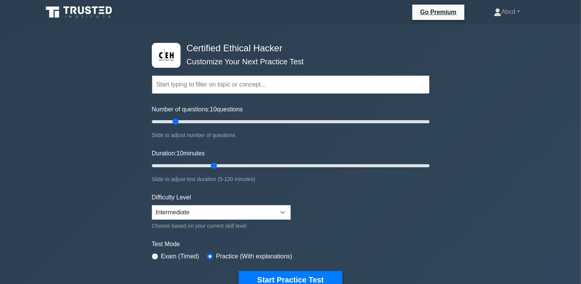
drag, startPoint x: 397, startPoint y: 213, endPoint x: 386, endPoint y: 213, distance: 10.7
click at [386, 213] on form "Topics Introduction to Ethical Hacking Footprinting and Reconnaissance Scanning…" at bounding box center [291, 170] width 278 height 236
